Goal: Check status

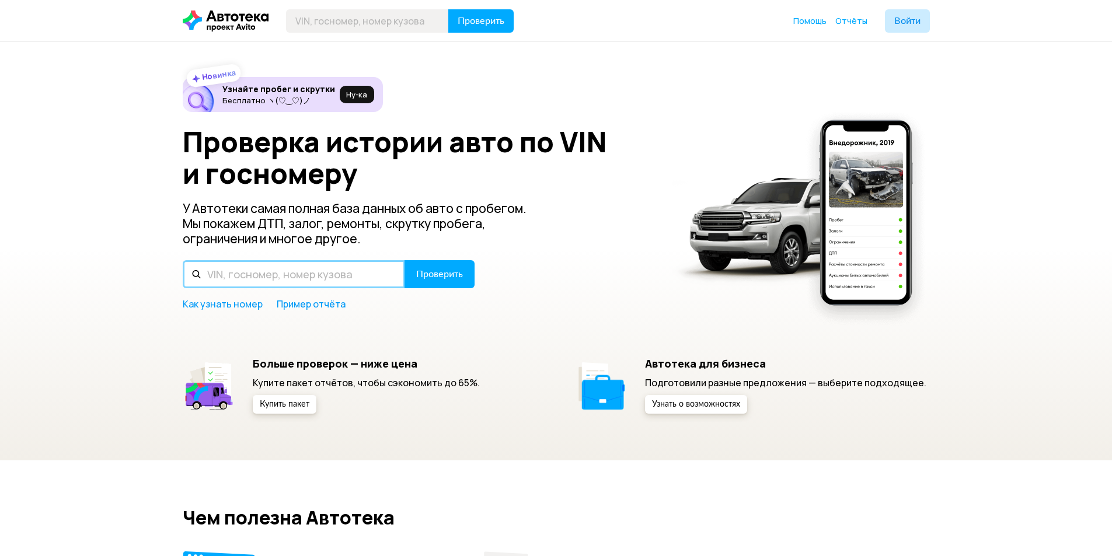
drag, startPoint x: 0, startPoint y: 0, endPoint x: 259, endPoint y: 279, distance: 380.8
click at [259, 279] on input "text" at bounding box center [294, 274] width 222 height 28
paste input "VIN [VEHICLE_IDENTIFICATION_NUMBER]"
type input "VIN [VEHICLE_IDENTIFICATION_NUMBER]"
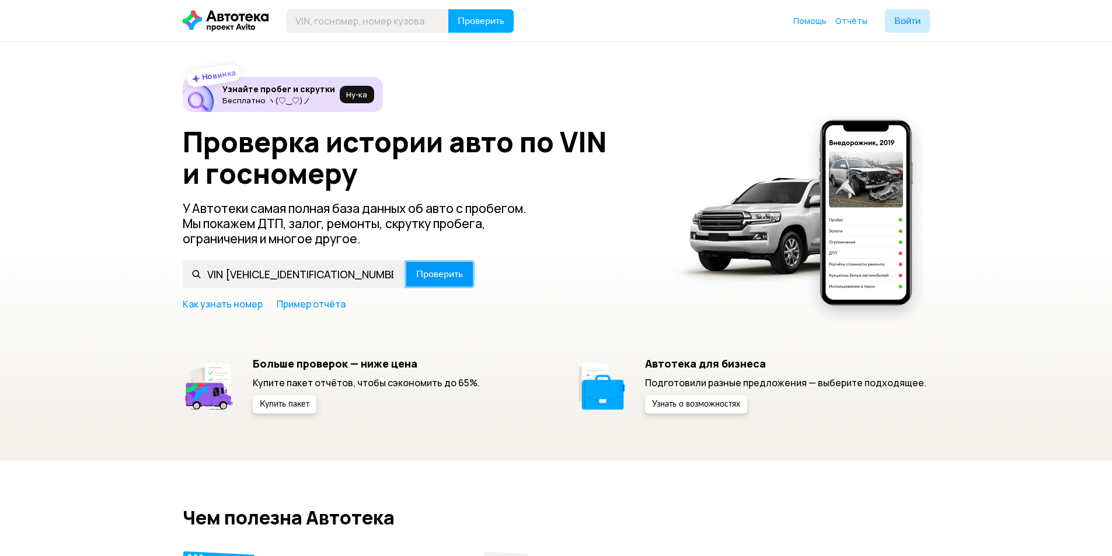
click at [433, 279] on span "Проверить" at bounding box center [439, 274] width 47 height 9
